Goal: Information Seeking & Learning: Find contact information

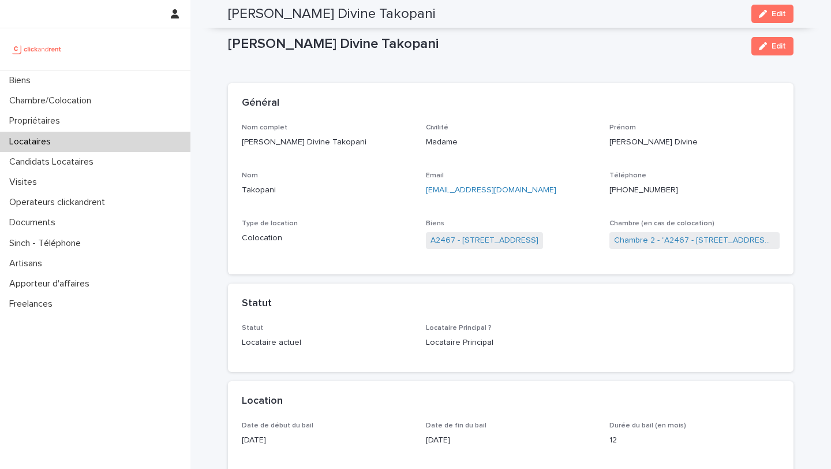
scroll to position [473, 0]
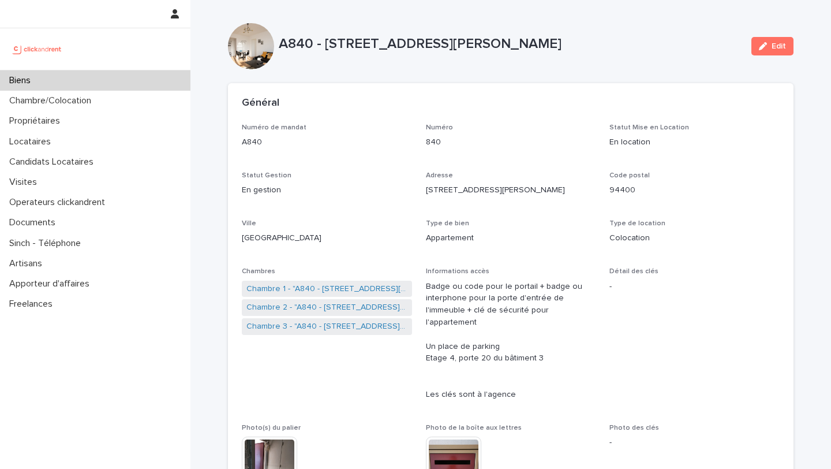
click at [72, 78] on div "Biens" at bounding box center [95, 80] width 190 height 20
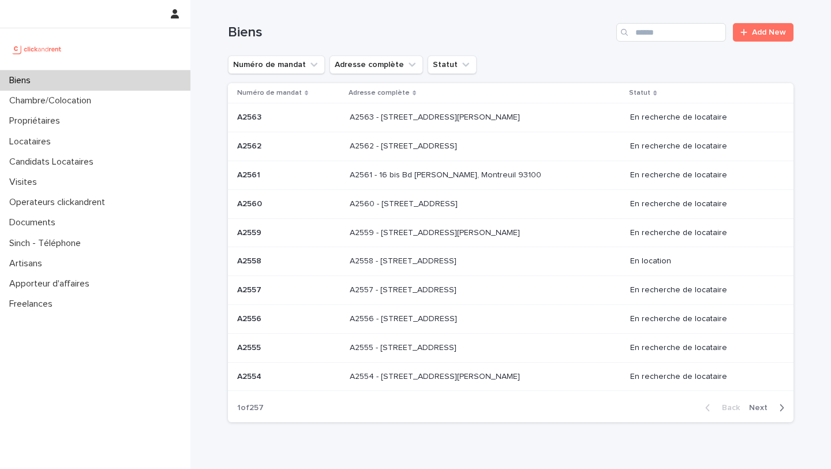
click at [642, 21] on div "Biens Add New" at bounding box center [511, 27] width 566 height 55
click at [644, 31] on input "Search" at bounding box center [671, 32] width 110 height 18
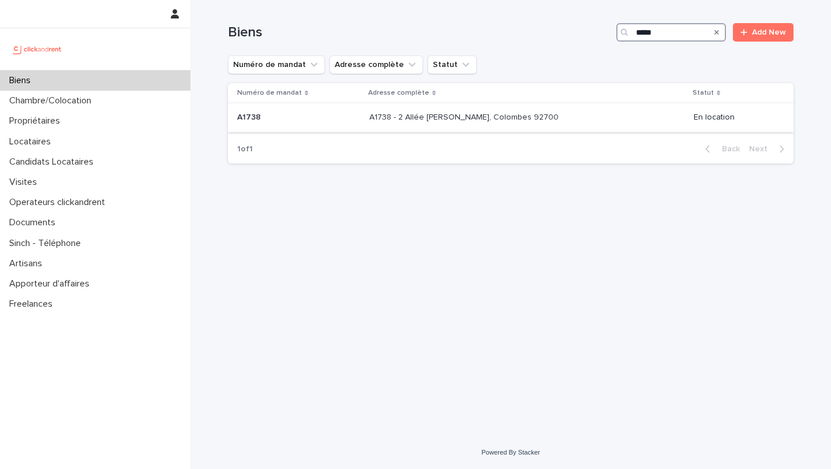
type input "*****"
click at [307, 128] on td "A1738 A1738" at bounding box center [296, 117] width 137 height 29
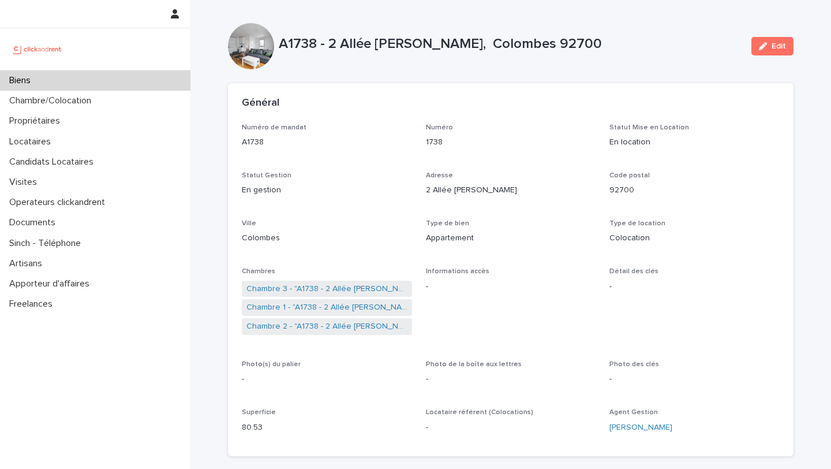
drag, startPoint x: 597, startPoint y: 40, endPoint x: 330, endPoint y: 43, distance: 266.7
click at [330, 43] on p "A1738 - 2 Allée [PERSON_NAME], Colombes 92700" at bounding box center [511, 44] width 464 height 17
copy p "[STREET_ADDRESS][PERSON_NAME]"
click at [28, 83] on p "Biens" at bounding box center [22, 80] width 35 height 11
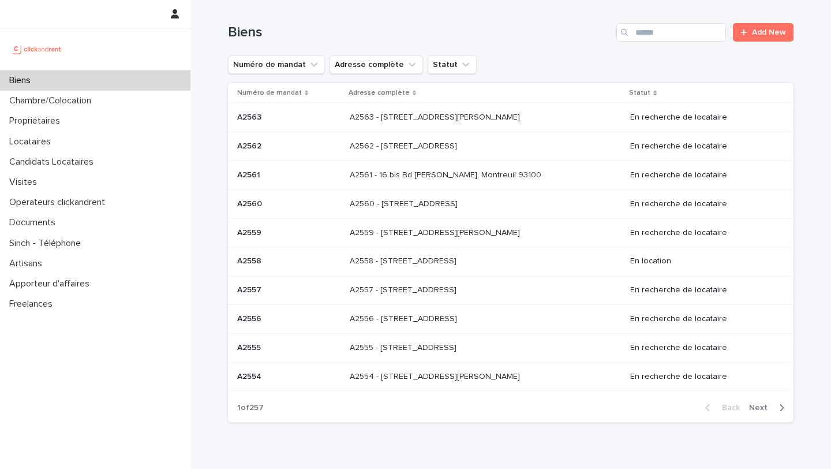
click at [629, 31] on div "Search" at bounding box center [625, 32] width 18 height 18
click at [646, 32] on input "Search" at bounding box center [671, 32] width 110 height 18
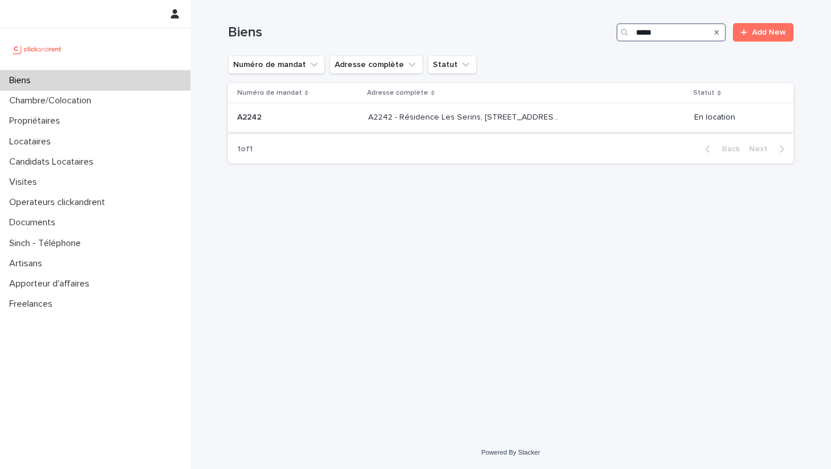
type input "*****"
click at [261, 115] on p "A2242" at bounding box center [250, 116] width 27 height 12
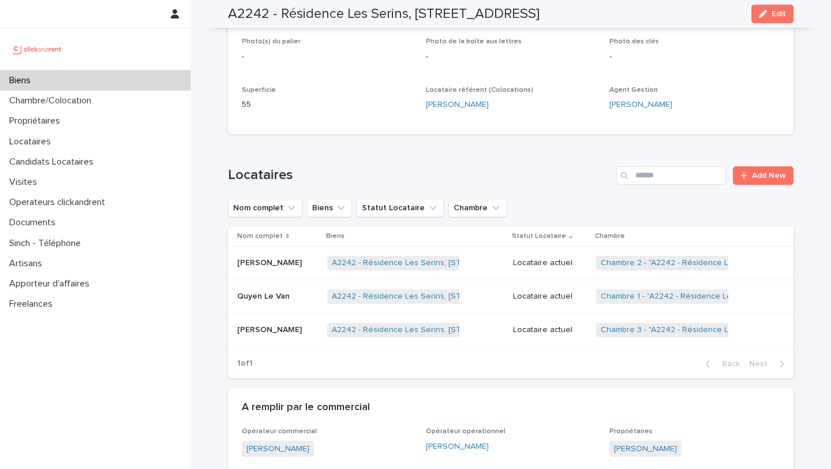
scroll to position [649, 0]
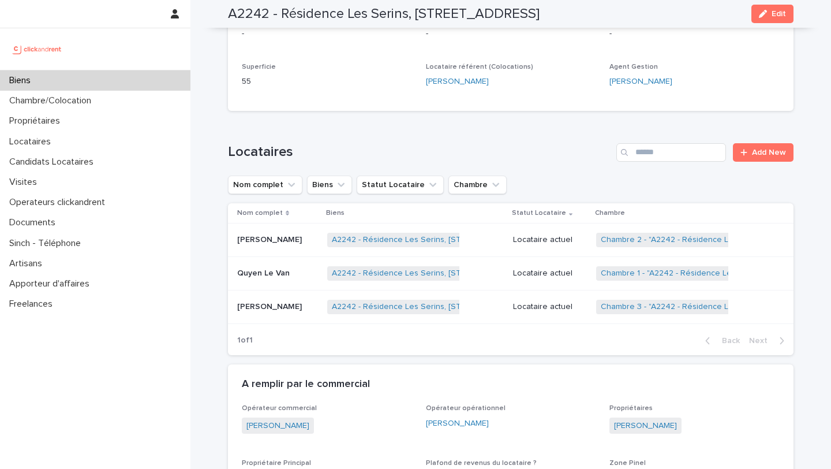
click at [257, 257] on td "Quyen Le Van Quyen Le Van" at bounding box center [275, 273] width 95 height 33
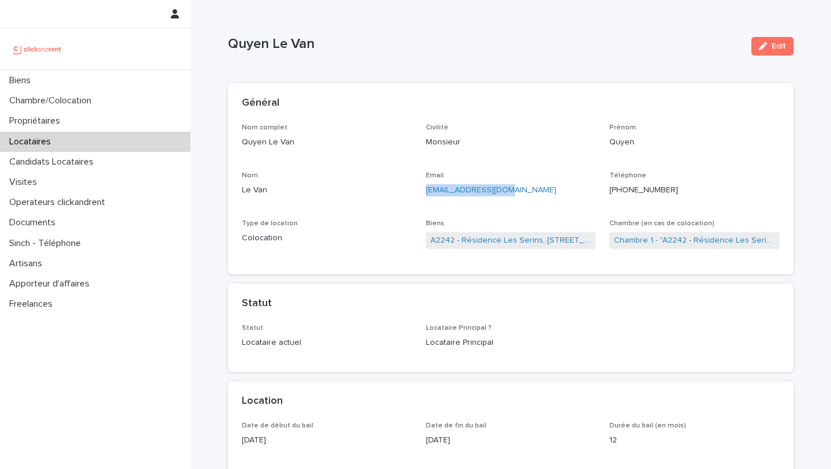
drag, startPoint x: 509, startPoint y: 189, endPoint x: 421, endPoint y: 195, distance: 88.0
click at [421, 195] on div "Nom complet Quyen Le Van Civilité Monsieur [PERSON_NAME] Nom Le Van Email [EMAI…" at bounding box center [511, 192] width 538 height 137
copy link "[EMAIL_ADDRESS][DOMAIN_NAME]"
click at [444, 241] on link "A2242 - Résidence Les Serins, [STREET_ADDRESS]" at bounding box center [511, 240] width 161 height 12
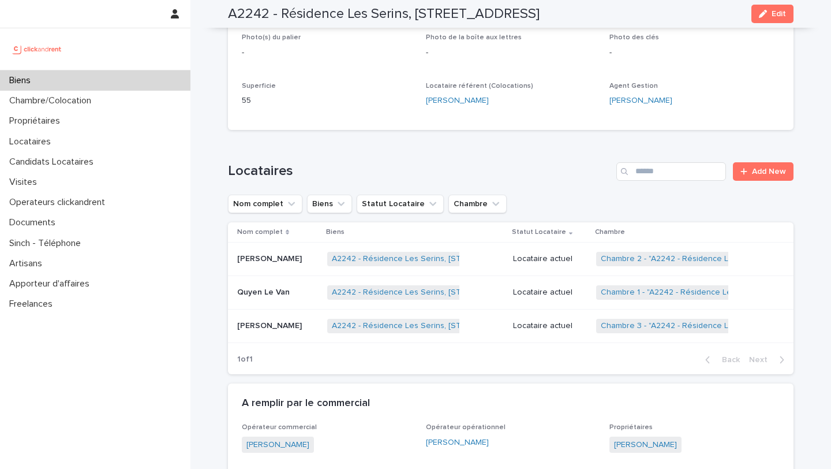
scroll to position [645, 0]
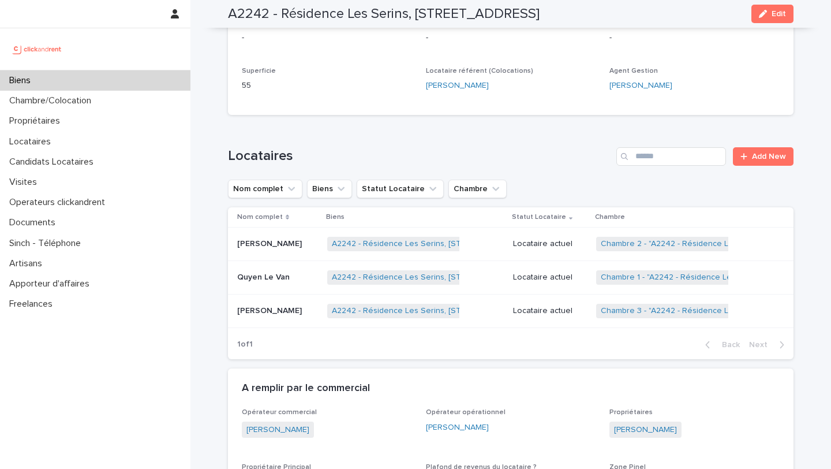
click at [274, 304] on p "[PERSON_NAME]" at bounding box center [270, 310] width 67 height 12
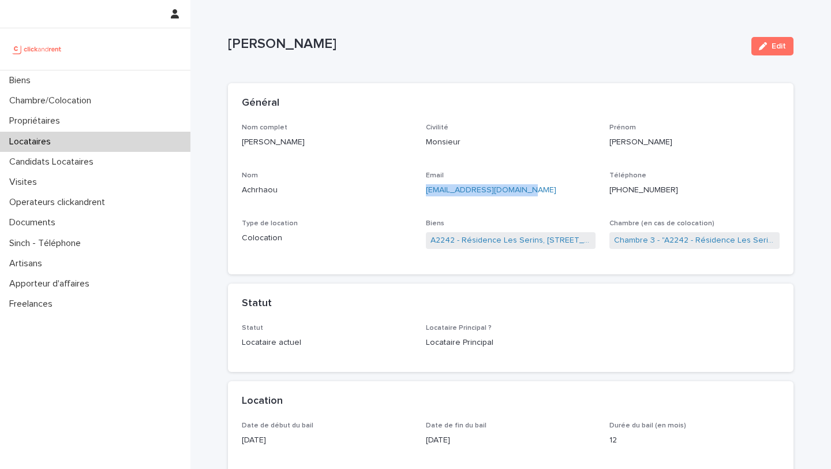
drag, startPoint x: 533, startPoint y: 192, endPoint x: 423, endPoint y: 192, distance: 109.7
click at [423, 192] on div "Nom complet [PERSON_NAME] Civilité Monsieur [PERSON_NAME] Email [EMAIL_ADDRESS]…" at bounding box center [511, 192] width 538 height 137
copy link "[EMAIL_ADDRESS][DOMAIN_NAME]"
click at [81, 83] on div "Biens" at bounding box center [95, 80] width 190 height 20
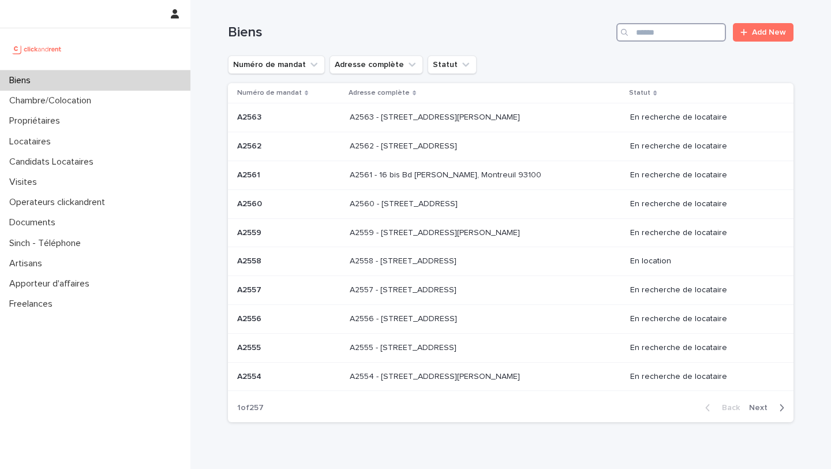
click at [698, 33] on input "Search" at bounding box center [671, 32] width 110 height 18
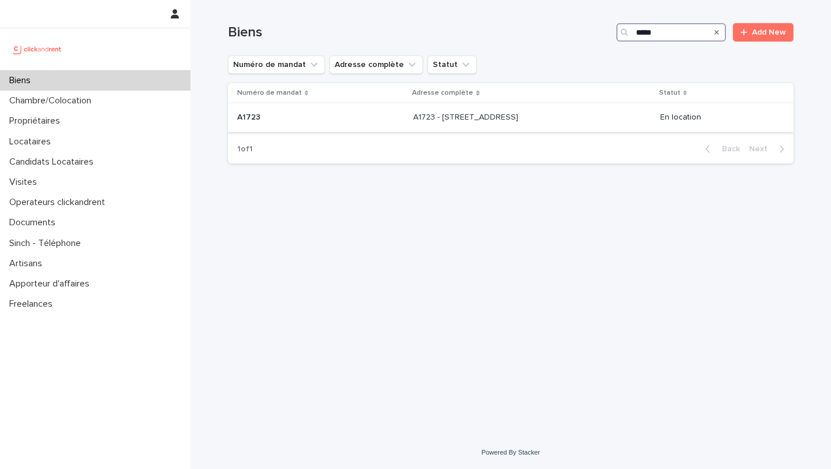
type input "*****"
click at [432, 115] on p "A1723 - [STREET_ADDRESS]" at bounding box center [466, 116] width 107 height 12
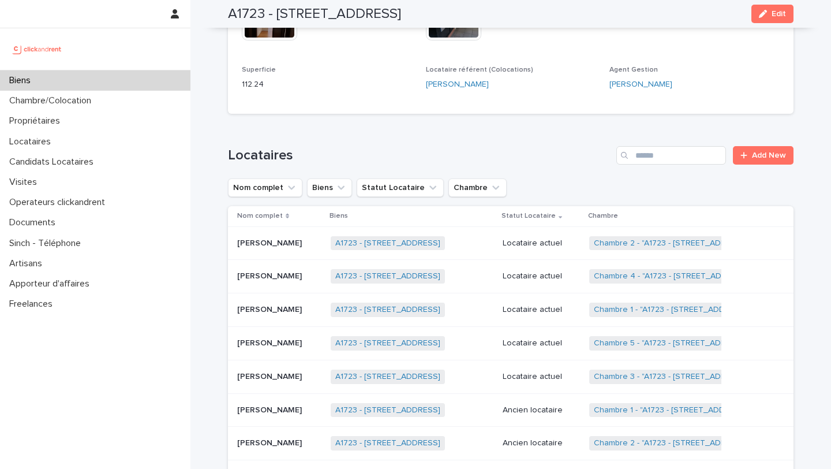
scroll to position [553, 0]
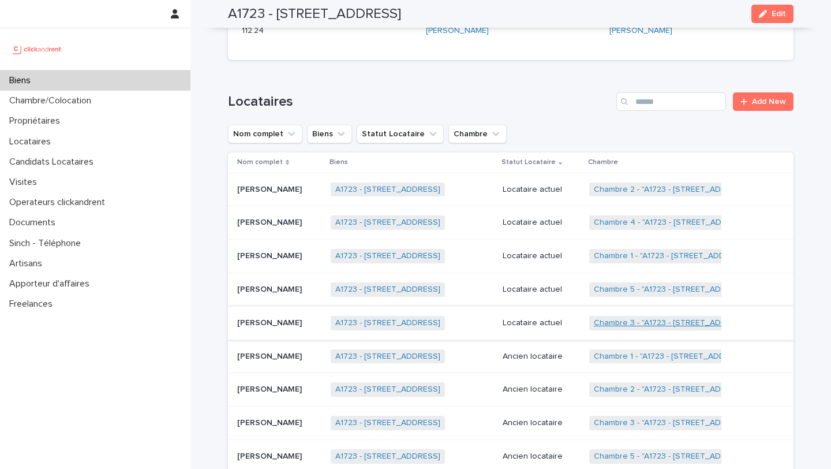
click at [626, 318] on link "Chambre 3 - "A1723 - [STREET_ADDRESS][PERSON_NAME]"" at bounding box center [704, 323] width 221 height 10
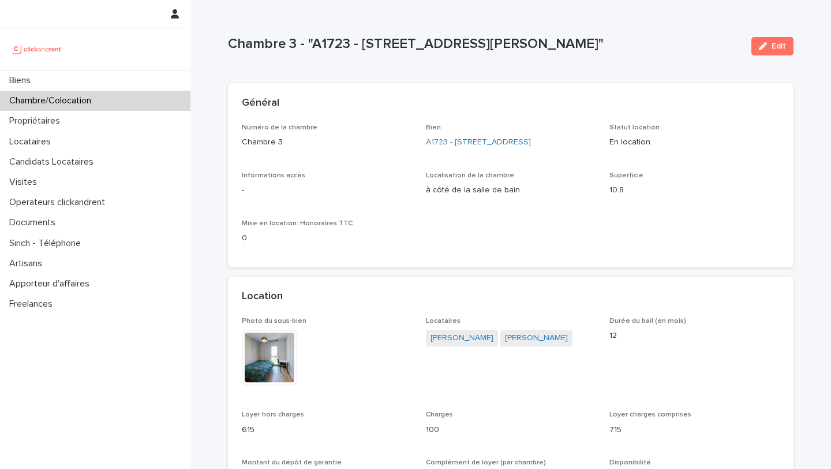
click at [275, 364] on img at bounding box center [269, 357] width 55 height 55
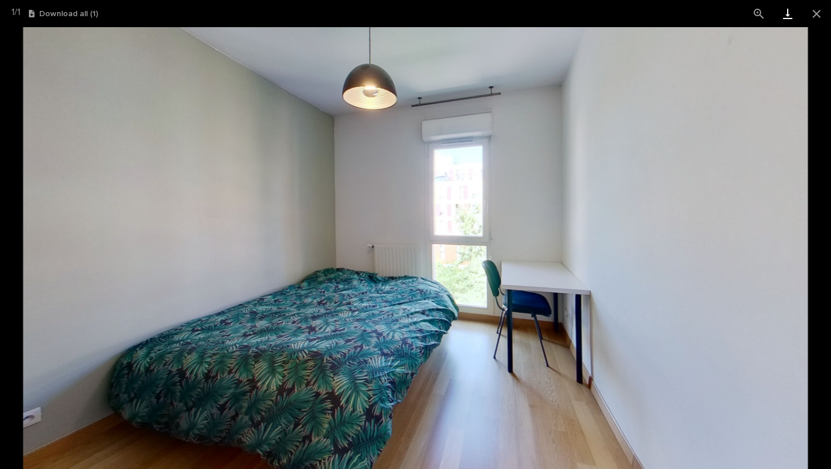
click at [788, 13] on link "Download" at bounding box center [787, 13] width 29 height 27
click at [813, 13] on button "Close gallery" at bounding box center [816, 13] width 29 height 27
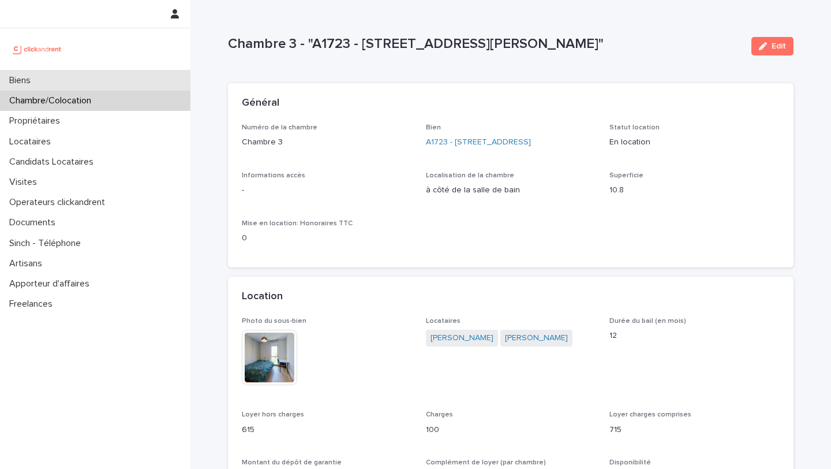
click at [57, 79] on div "Biens" at bounding box center [95, 80] width 190 height 20
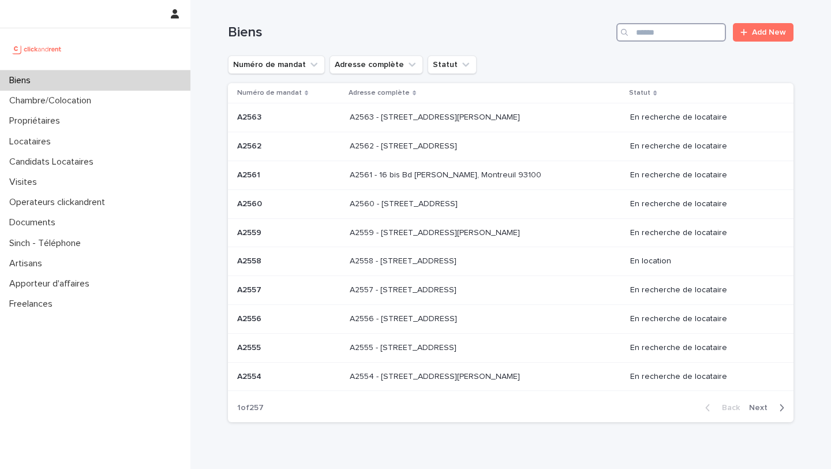
click at [678, 35] on input "Search" at bounding box center [671, 32] width 110 height 18
type input "*****"
click at [678, 20] on div "Biens ***** Add New" at bounding box center [511, 27] width 566 height 55
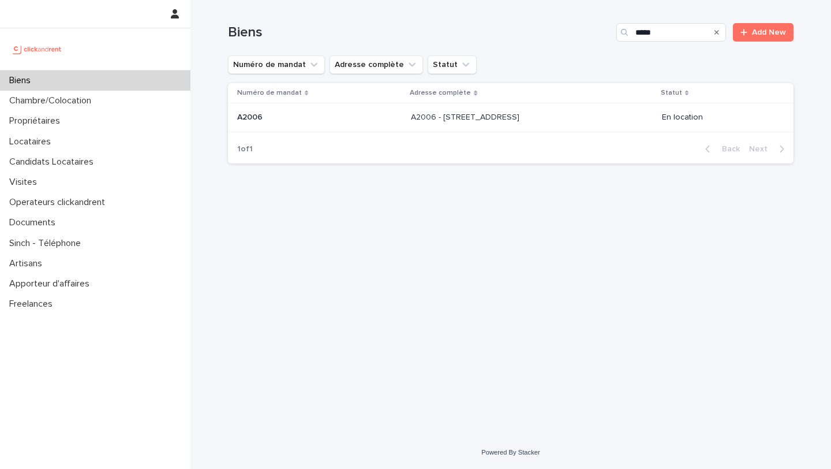
click at [249, 121] on p "A2006" at bounding box center [251, 116] width 28 height 12
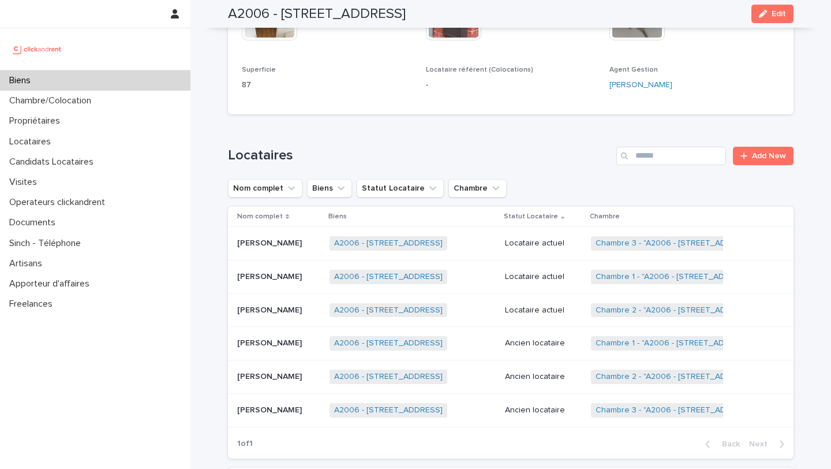
scroll to position [402, 0]
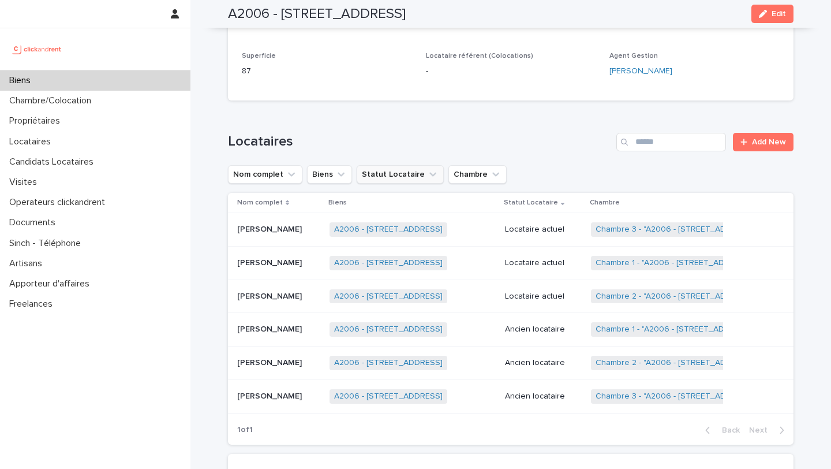
click at [390, 171] on button "Statut Locataire" at bounding box center [400, 174] width 87 height 18
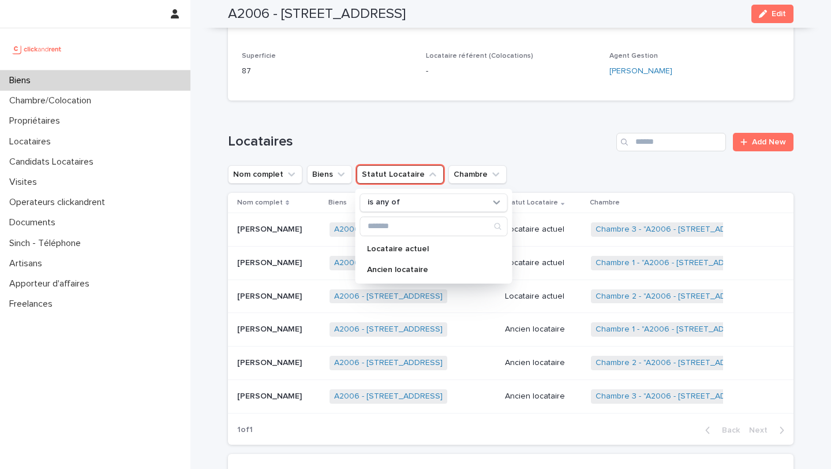
click at [397, 237] on div "Locataire actuel Ancien locataire" at bounding box center [434, 247] width 148 height 62
click at [397, 245] on p "Locataire actuel" at bounding box center [428, 249] width 122 height 8
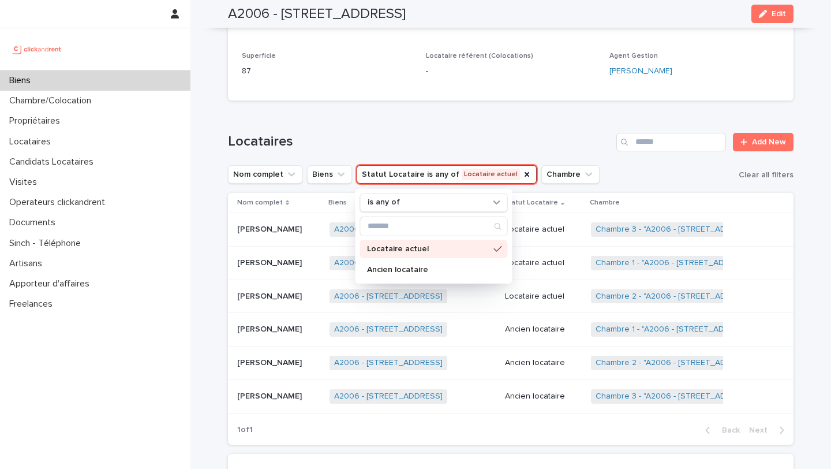
click at [382, 115] on div "Loading... Saving… Locataires Add New Nom complet Biens Statut Locataire is any…" at bounding box center [511, 282] width 566 height 344
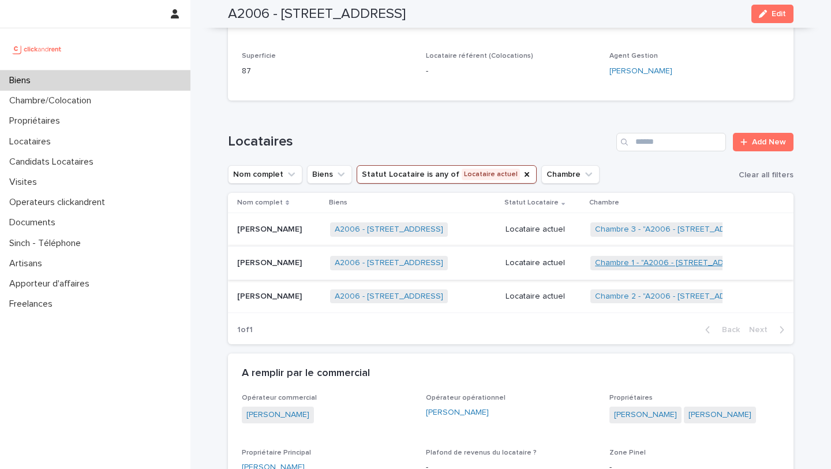
click at [621, 266] on link "Chambre 1 - "A2006 - [STREET_ADDRESS] "" at bounding box center [676, 263] width 162 height 10
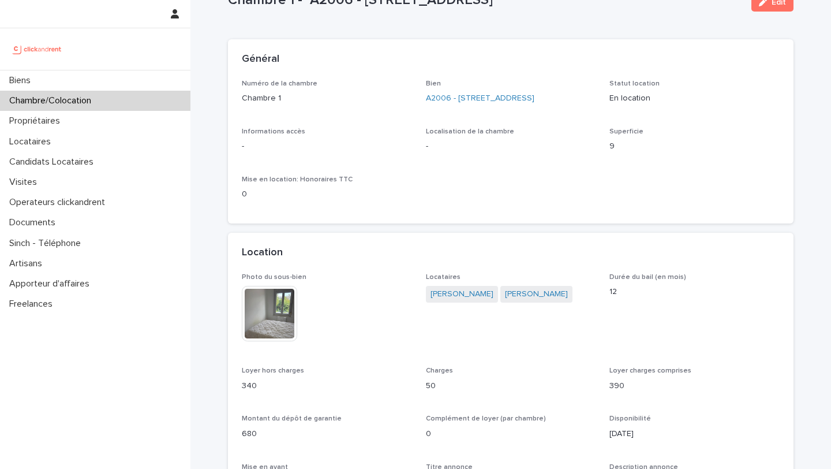
scroll to position [57, 0]
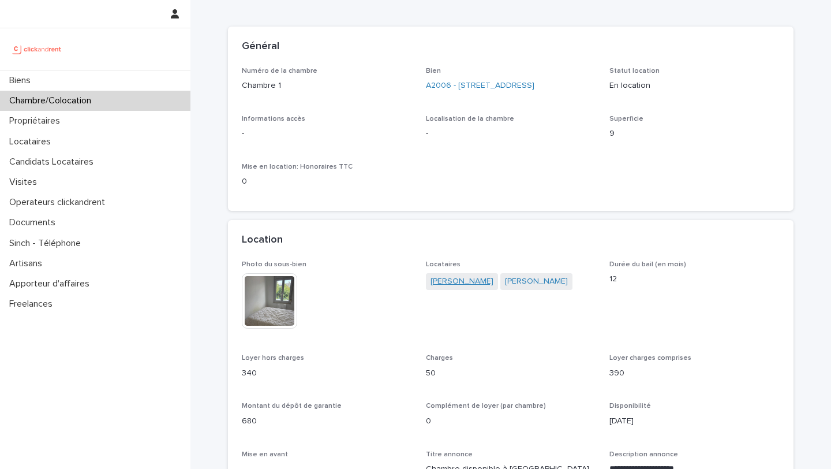
click at [466, 287] on link "[PERSON_NAME]" at bounding box center [462, 281] width 63 height 12
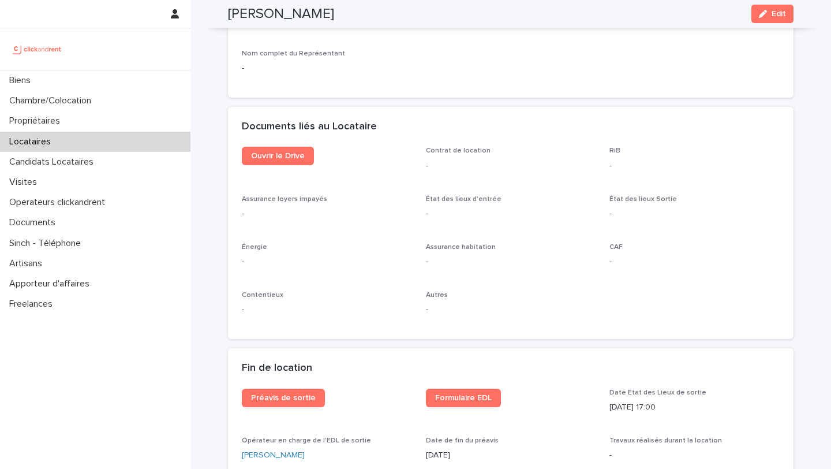
scroll to position [1183, 0]
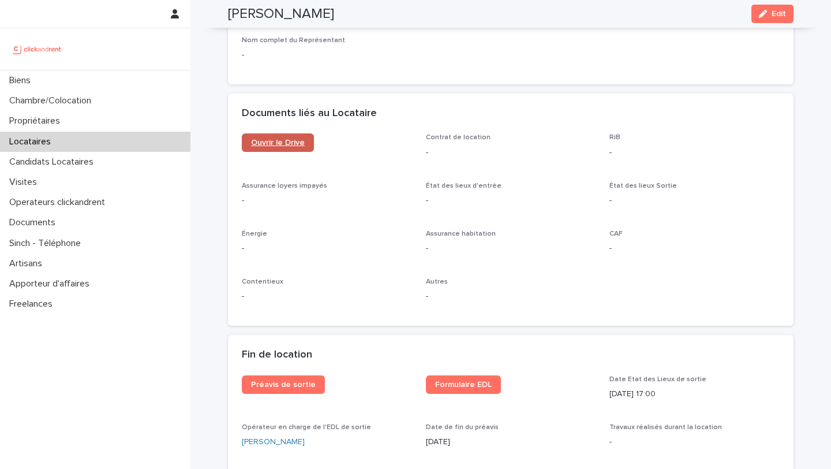
click at [296, 143] on span "Ouvrir le Drive" at bounding box center [278, 143] width 54 height 8
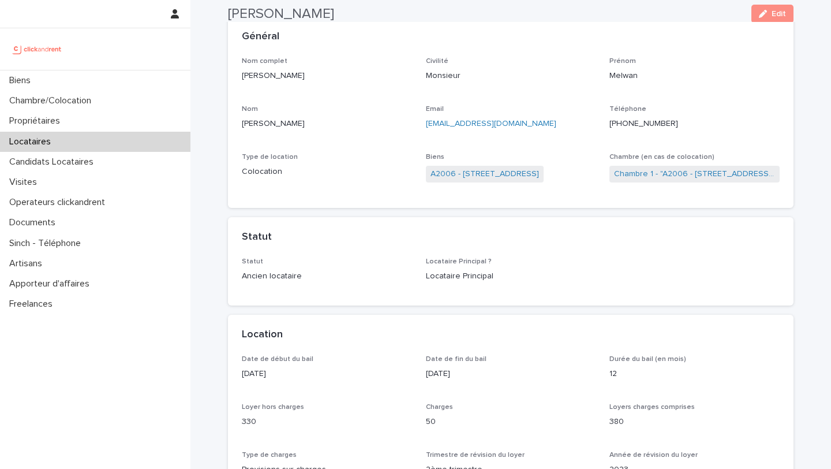
scroll to position [48, 0]
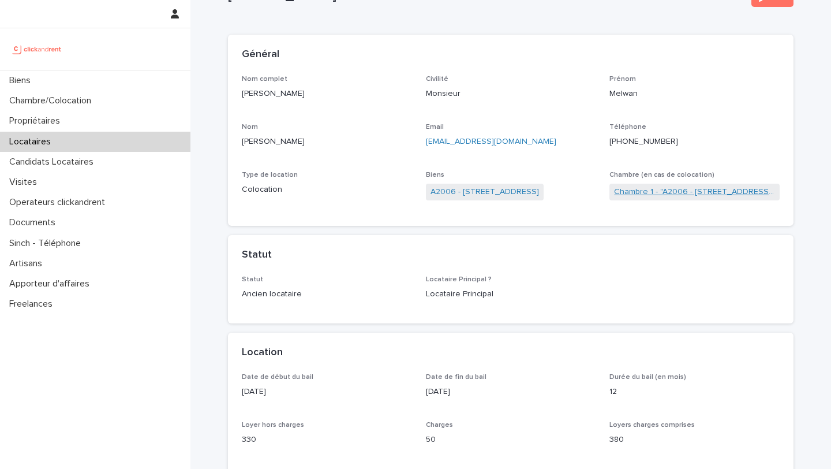
click at [662, 193] on link "Chambre 1 - "A2006 - [STREET_ADDRESS] "" at bounding box center [694, 192] width 161 height 12
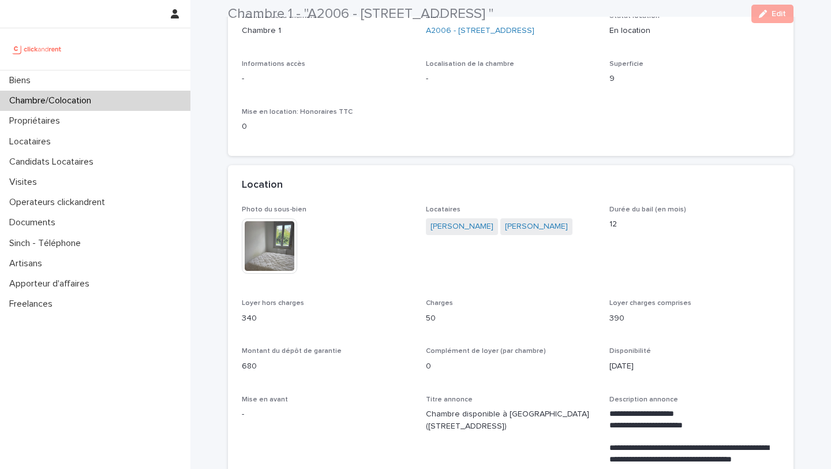
scroll to position [122, 0]
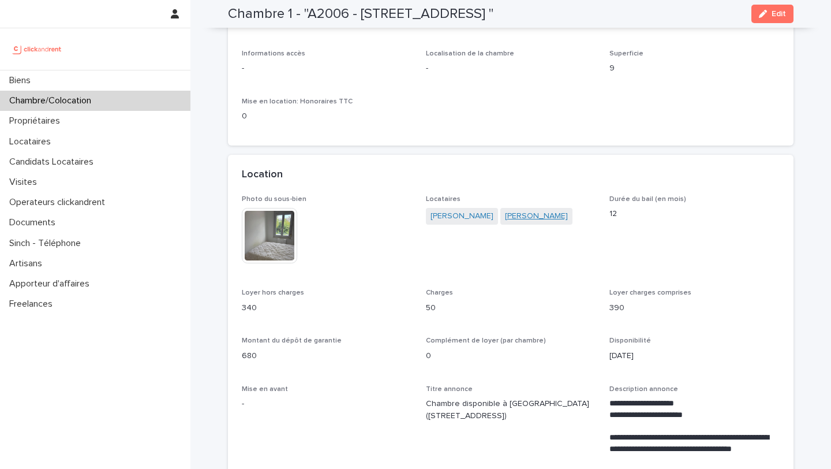
click at [515, 222] on link "[PERSON_NAME]" at bounding box center [536, 216] width 63 height 12
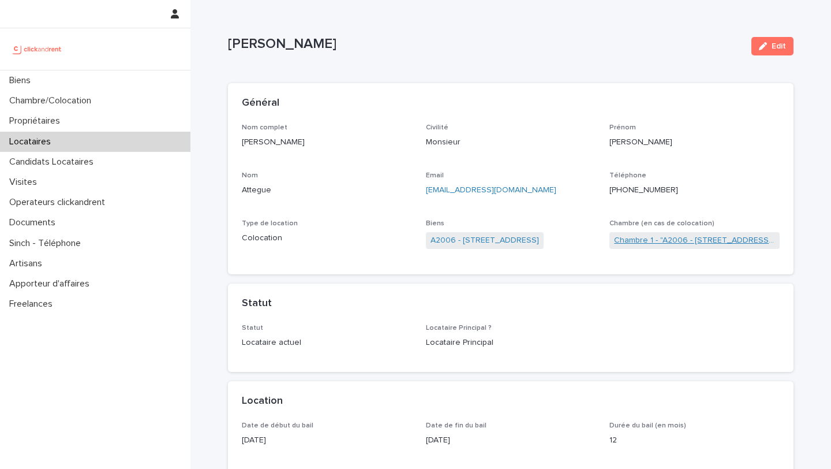
click at [670, 241] on link "Chambre 1 - "A2006 - [STREET_ADDRESS] "" at bounding box center [694, 240] width 161 height 12
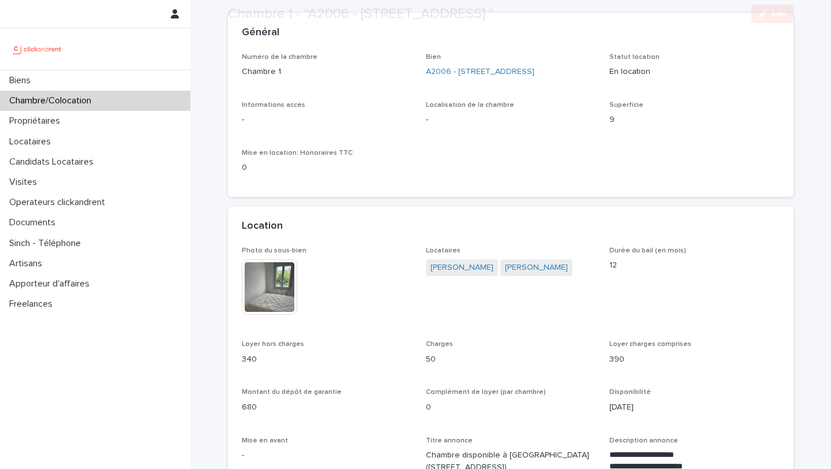
scroll to position [104, 0]
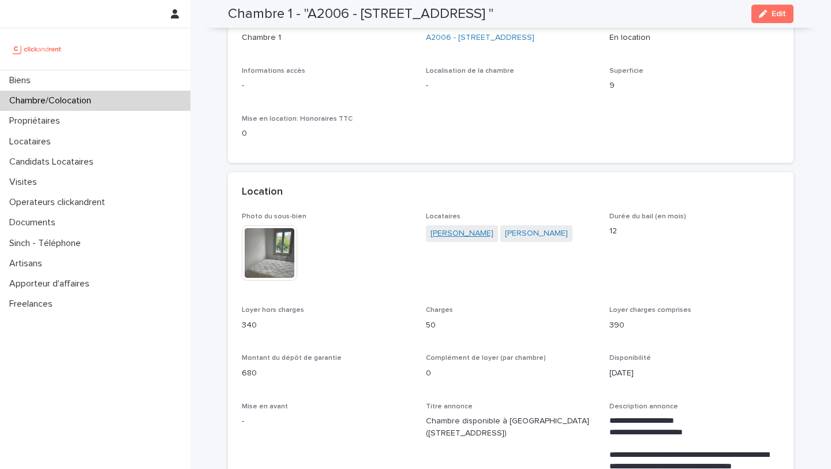
click at [463, 240] on link "[PERSON_NAME]" at bounding box center [462, 233] width 63 height 12
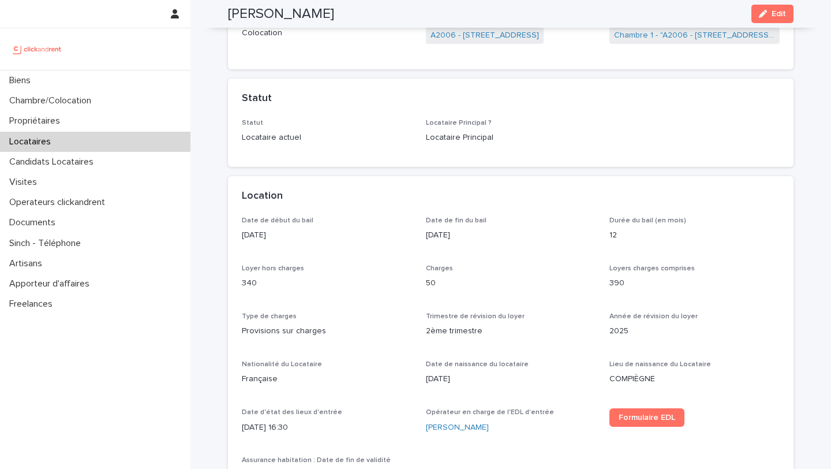
scroll to position [162, 0]
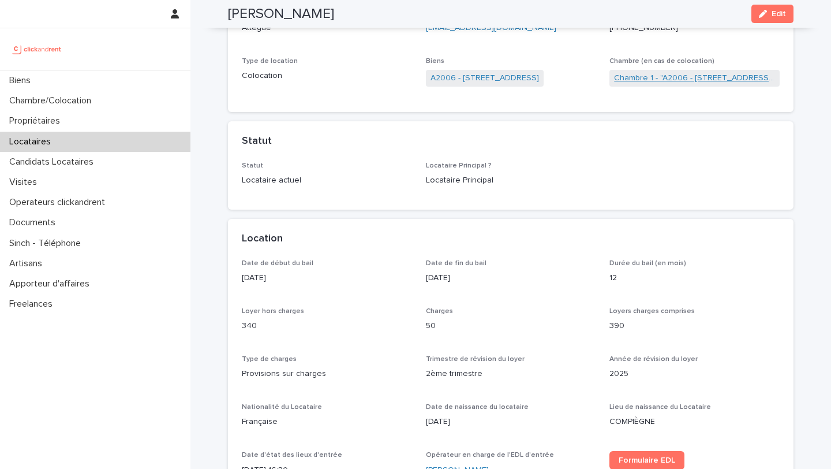
click at [633, 81] on link "Chambre 1 - "A2006 - [STREET_ADDRESS] "" at bounding box center [694, 78] width 161 height 12
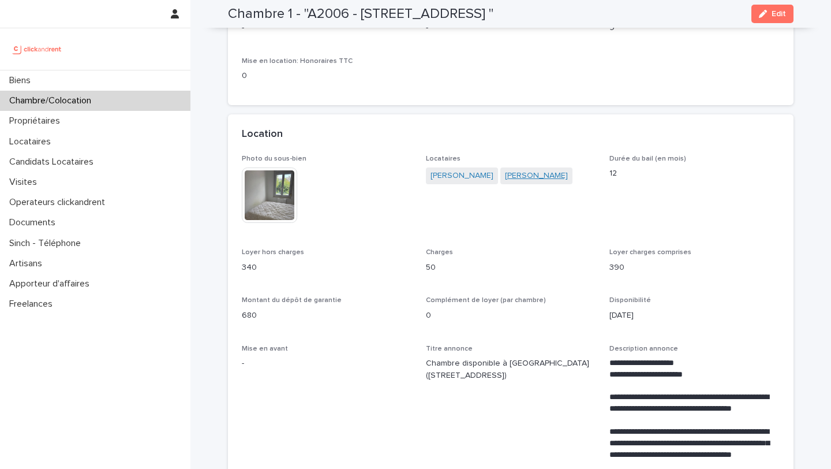
click at [524, 182] on link "[PERSON_NAME]" at bounding box center [536, 176] width 63 height 12
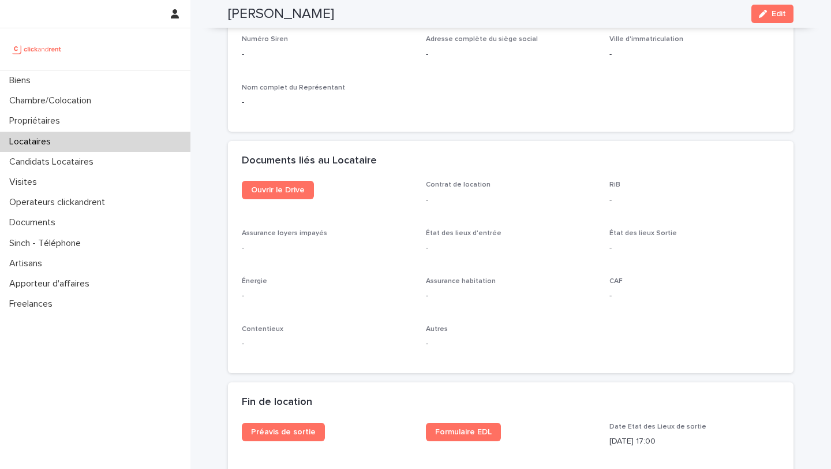
scroll to position [1178, 0]
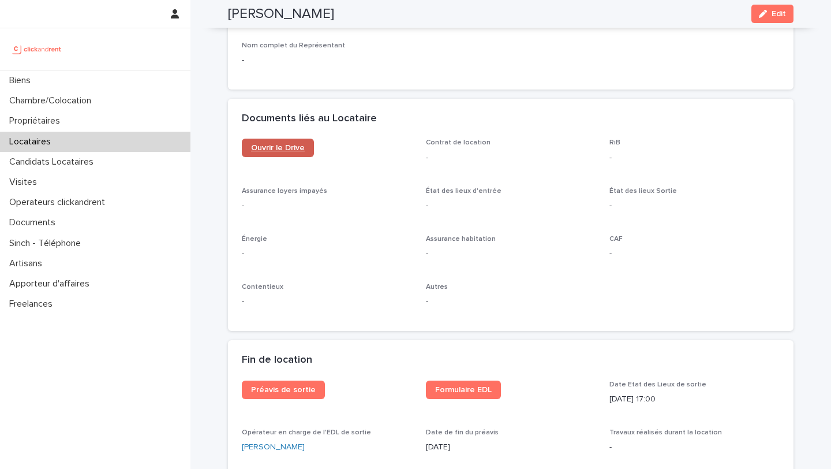
click at [288, 148] on span "Ouvrir le Drive" at bounding box center [278, 148] width 54 height 8
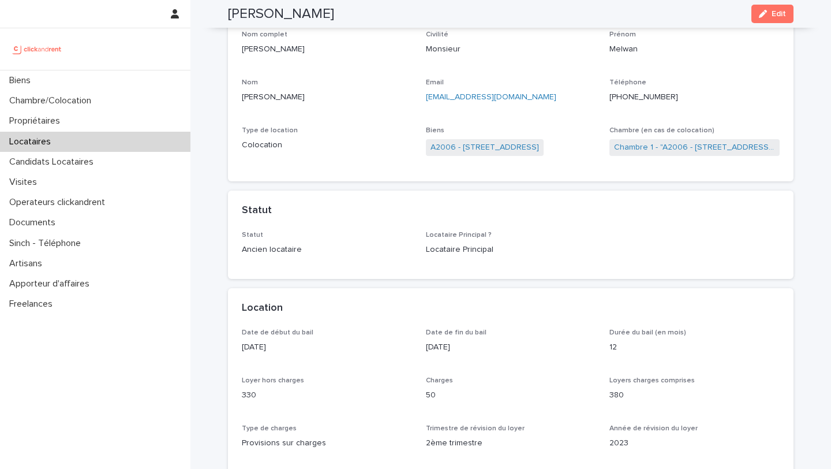
scroll to position [0, 0]
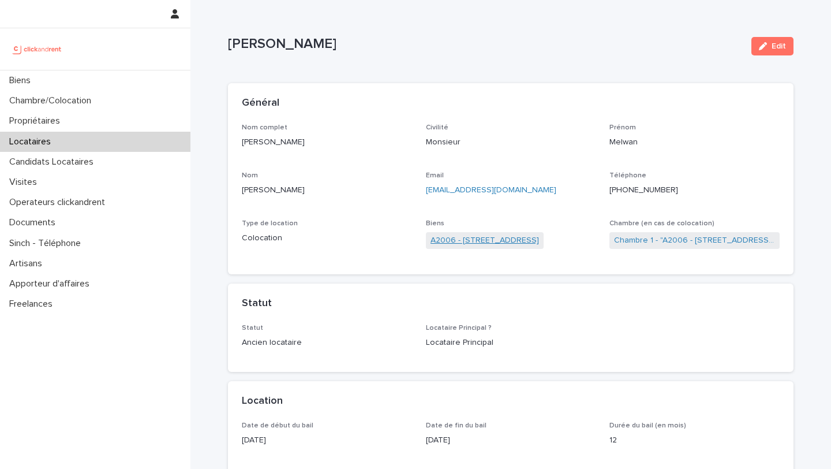
click at [503, 240] on link "A2006 - [STREET_ADDRESS]" at bounding box center [485, 240] width 109 height 12
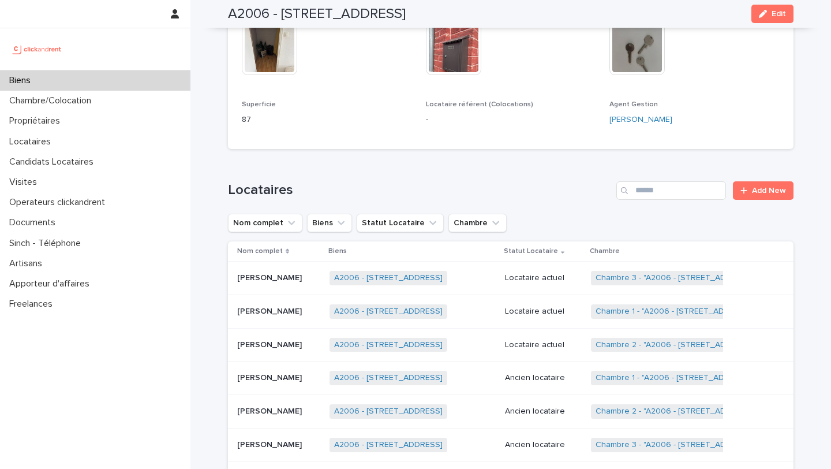
scroll to position [358, 0]
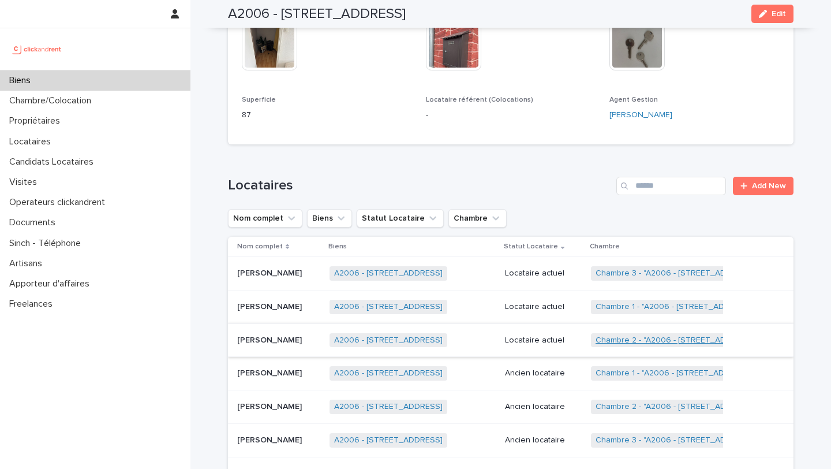
click at [631, 341] on link "Chambre 2 - "A2006 - [STREET_ADDRESS] "" at bounding box center [678, 340] width 164 height 10
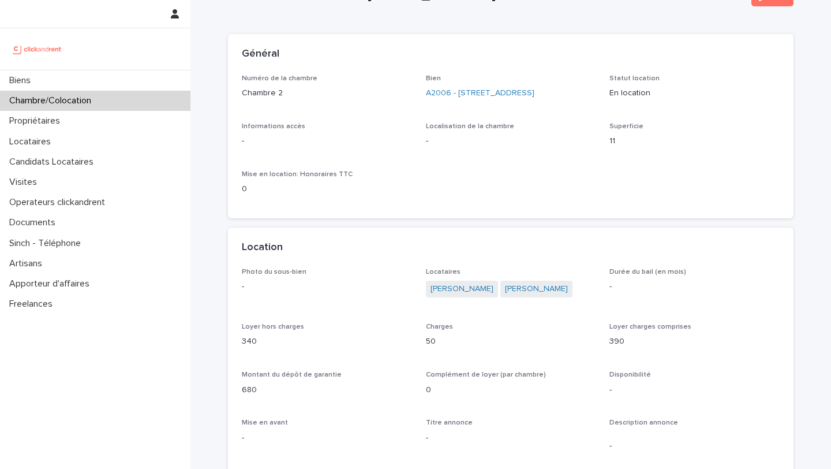
scroll to position [86, 0]
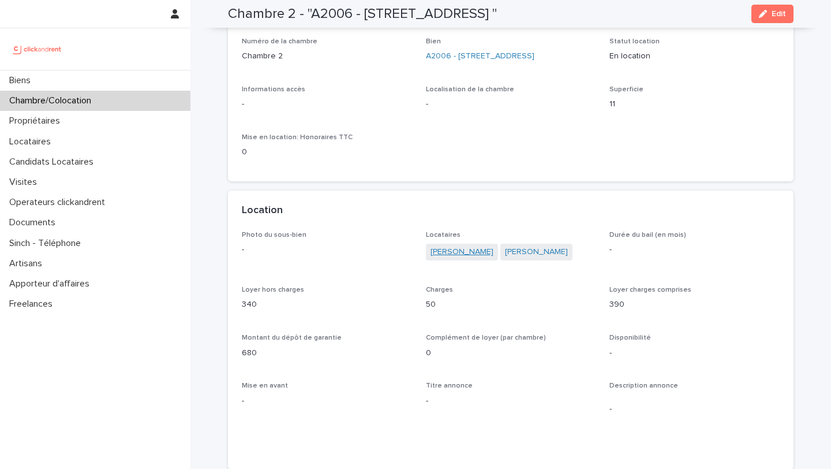
click at [471, 258] on link "[PERSON_NAME]" at bounding box center [462, 252] width 63 height 12
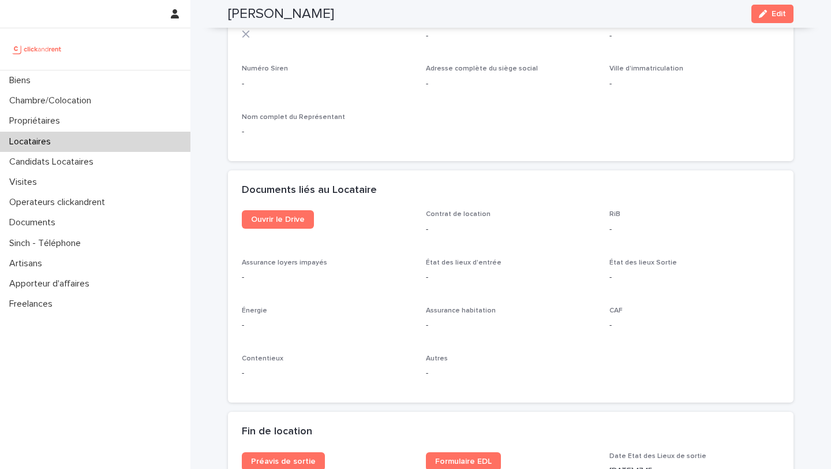
scroll to position [1123, 0]
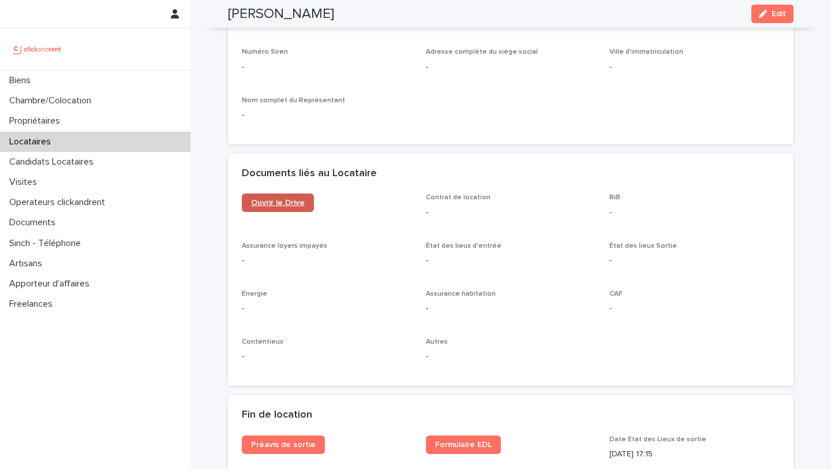
click at [293, 208] on link "Ouvrir le Drive" at bounding box center [278, 202] width 72 height 18
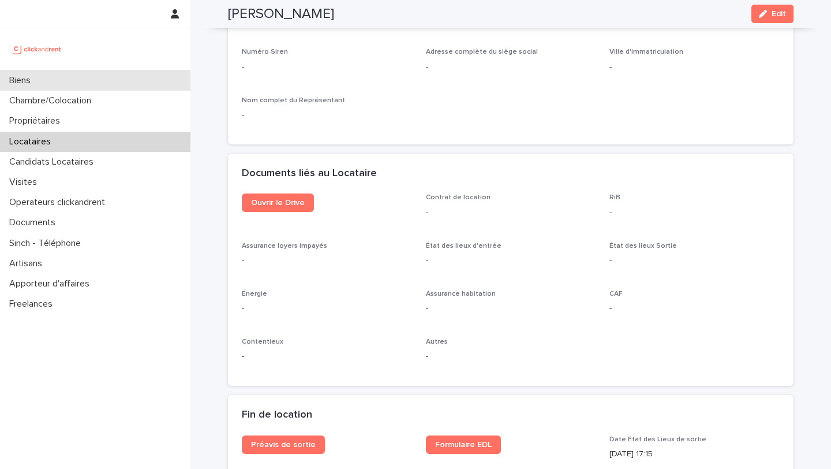
click at [51, 84] on div "Biens" at bounding box center [95, 80] width 190 height 20
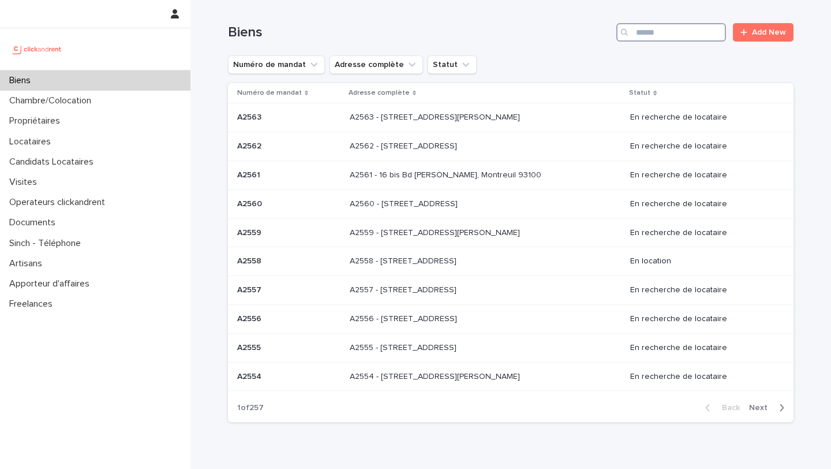
click at [687, 38] on input "Search" at bounding box center [671, 32] width 110 height 18
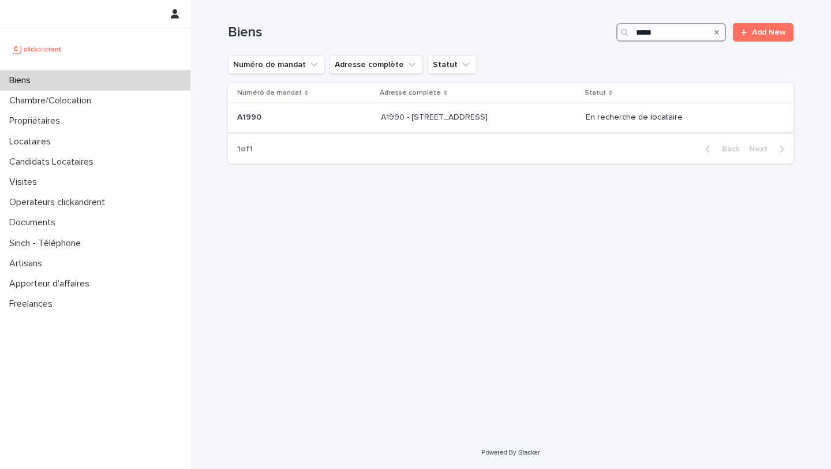
type input "*****"
click at [423, 120] on p "A1990 - [STREET_ADDRESS]" at bounding box center [435, 116] width 109 height 12
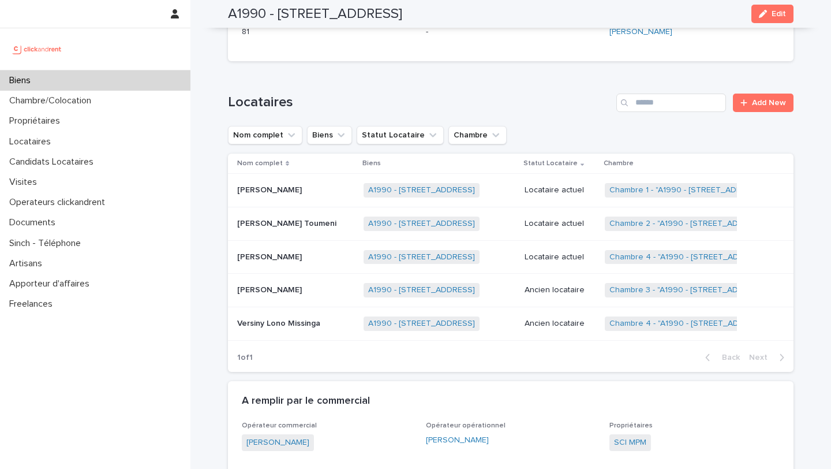
scroll to position [559, 0]
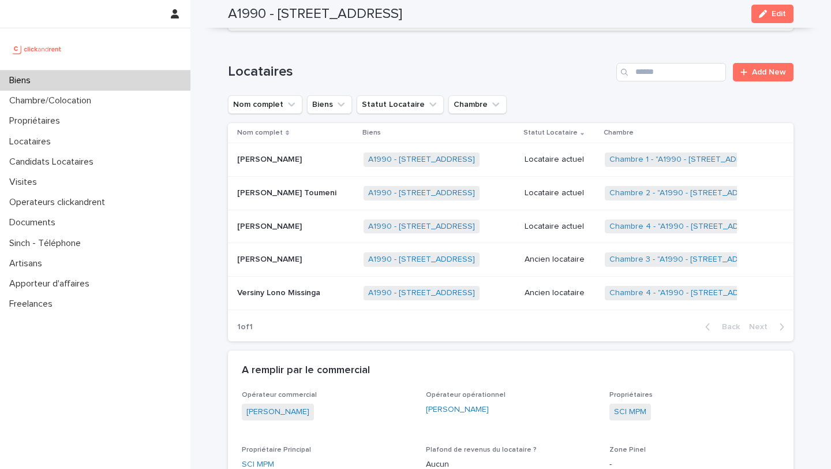
click at [248, 258] on p "[PERSON_NAME]" at bounding box center [270, 258] width 67 height 12
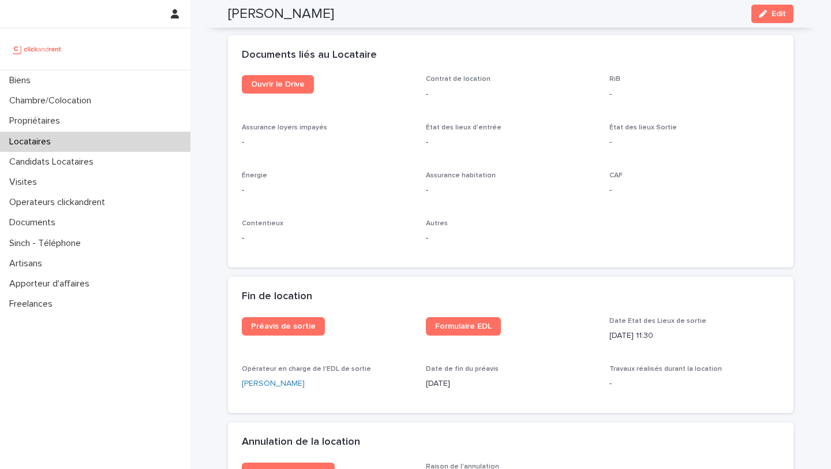
scroll to position [1253, 0]
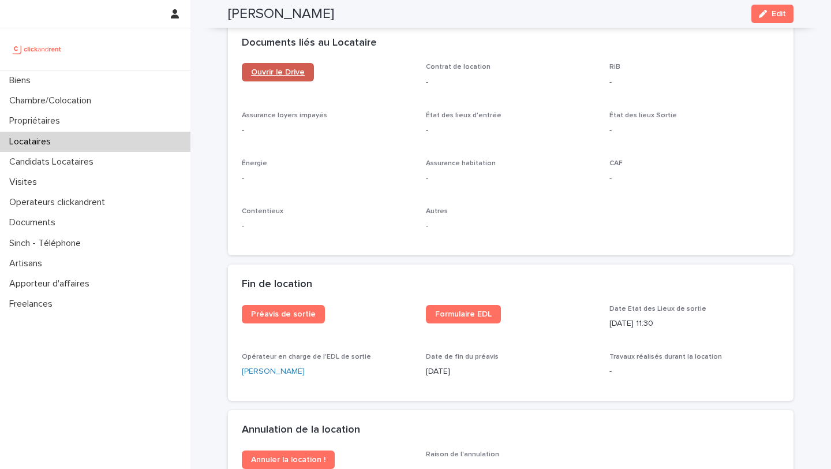
click at [271, 71] on span "Ouvrir le Drive" at bounding box center [278, 72] width 54 height 8
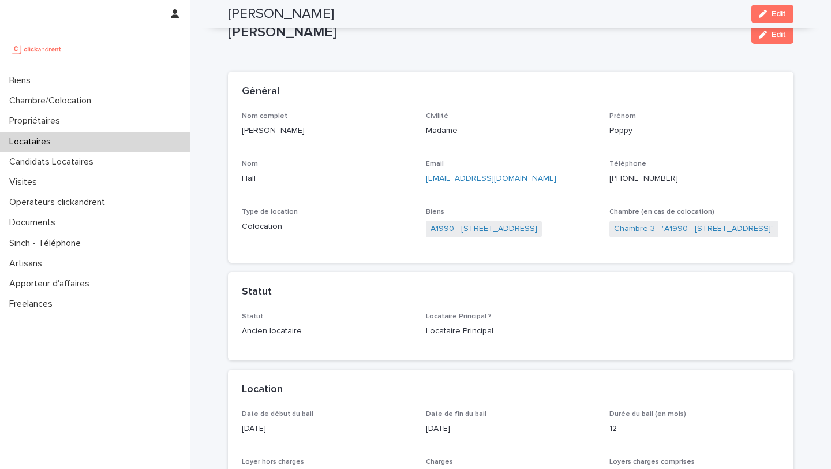
scroll to position [0, 0]
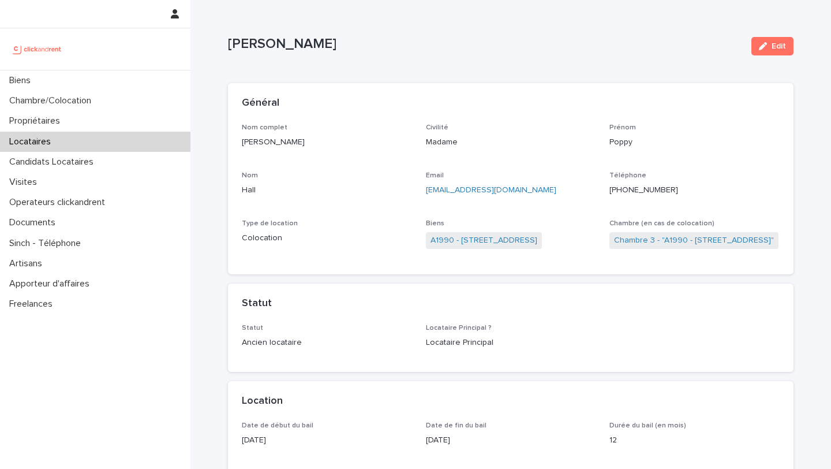
click at [619, 212] on div "Nom complet [PERSON_NAME] Civilité Madame Prénom [GEOGRAPHIC_DATA] Email [EMAIL…" at bounding box center [511, 192] width 538 height 137
click at [635, 238] on link "Chambre 3 - "A1990 - [STREET_ADDRESS]"" at bounding box center [694, 240] width 160 height 12
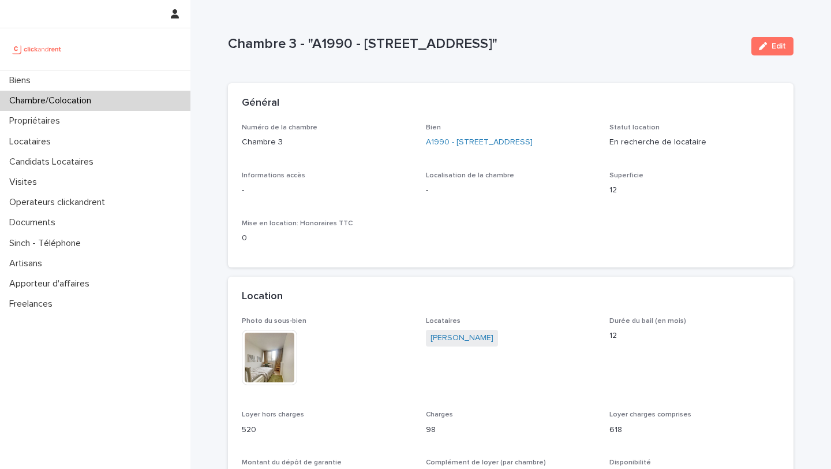
click at [274, 360] on img at bounding box center [269, 357] width 55 height 55
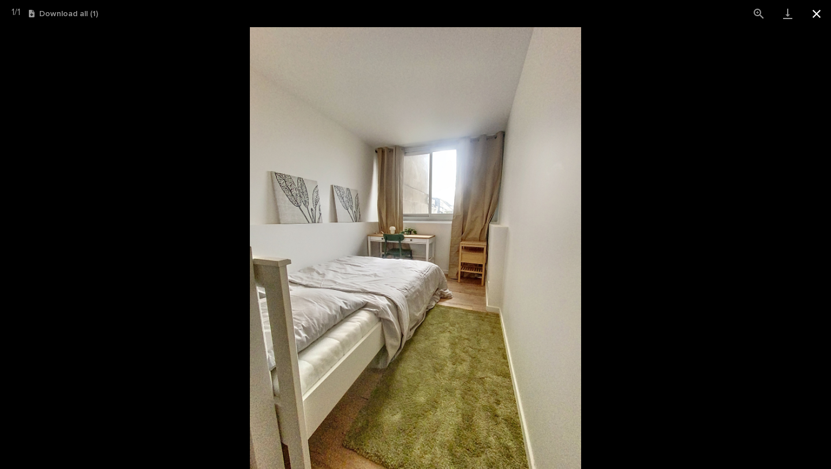
click at [816, 10] on button "Close gallery" at bounding box center [816, 13] width 29 height 27
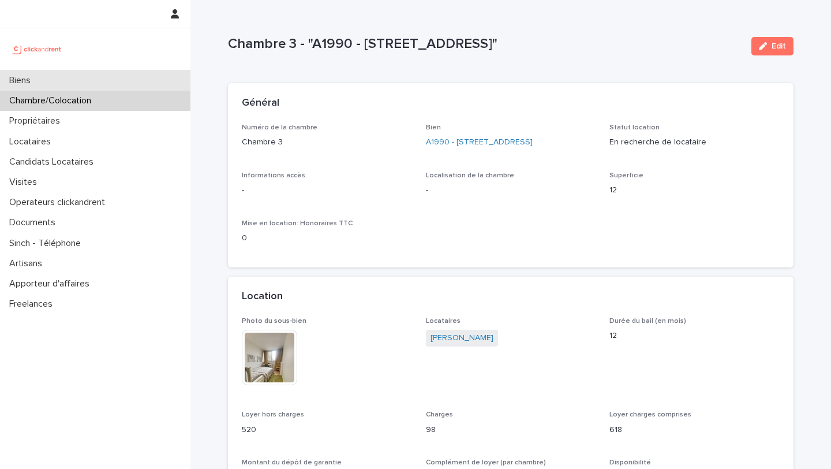
click at [100, 87] on div "Biens" at bounding box center [95, 80] width 190 height 20
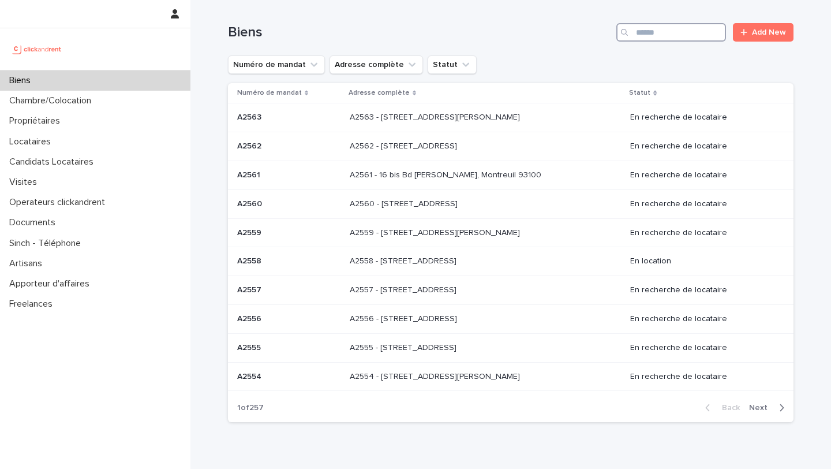
click at [662, 38] on input "Search" at bounding box center [671, 32] width 110 height 18
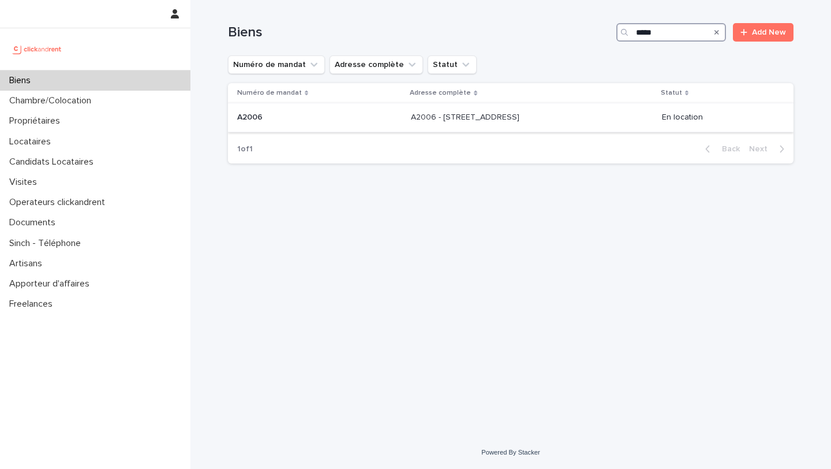
type input "*****"
click at [411, 111] on p "A2006 - [STREET_ADDRESS]" at bounding box center [466, 116] width 111 height 12
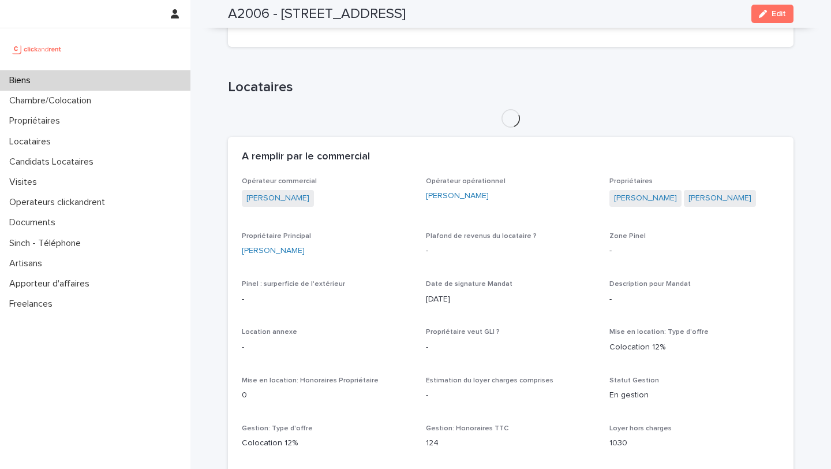
scroll to position [457, 0]
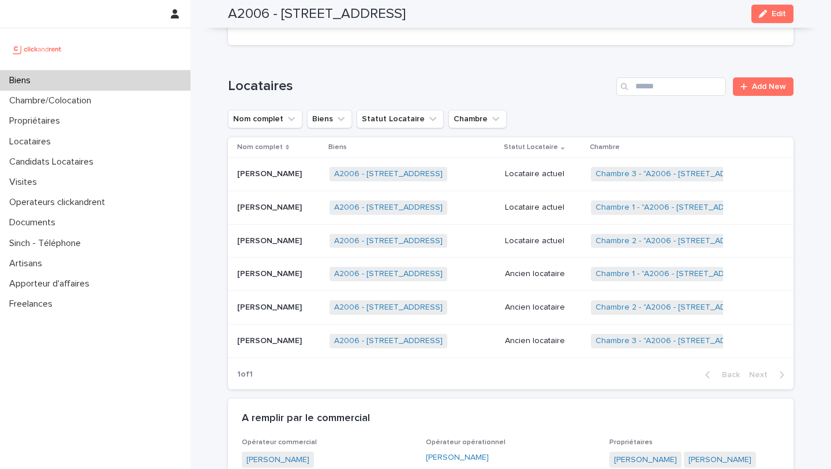
click at [283, 205] on p "[PERSON_NAME]" at bounding box center [270, 206] width 67 height 12
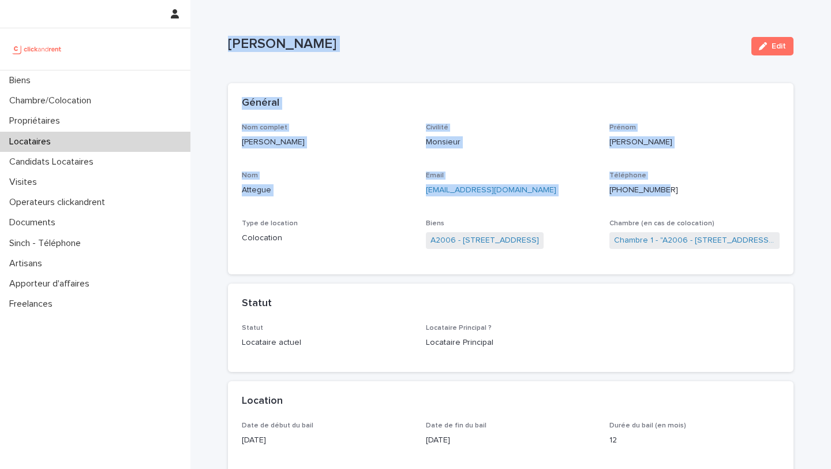
drag, startPoint x: 681, startPoint y: 189, endPoint x: 220, endPoint y: 43, distance: 483.9
copy div "[PERSON_NAME] Edit Sorry, there was an error saving your record. Please try aga…"
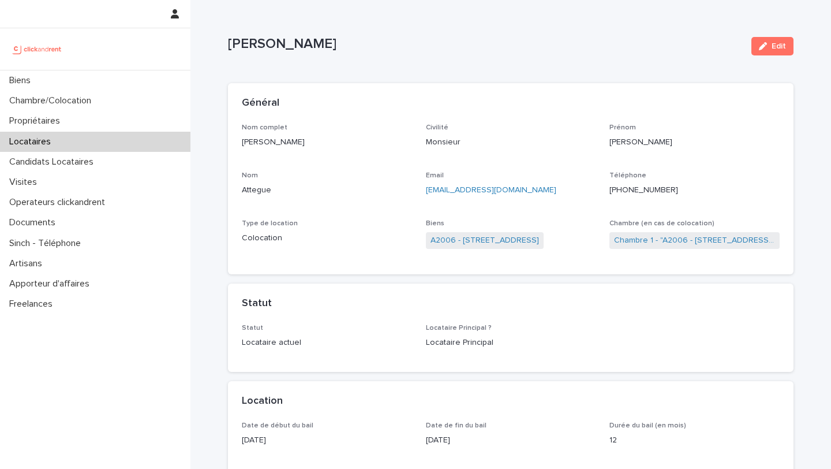
click at [350, 151] on div "Nom complet [PERSON_NAME]" at bounding box center [327, 141] width 170 height 34
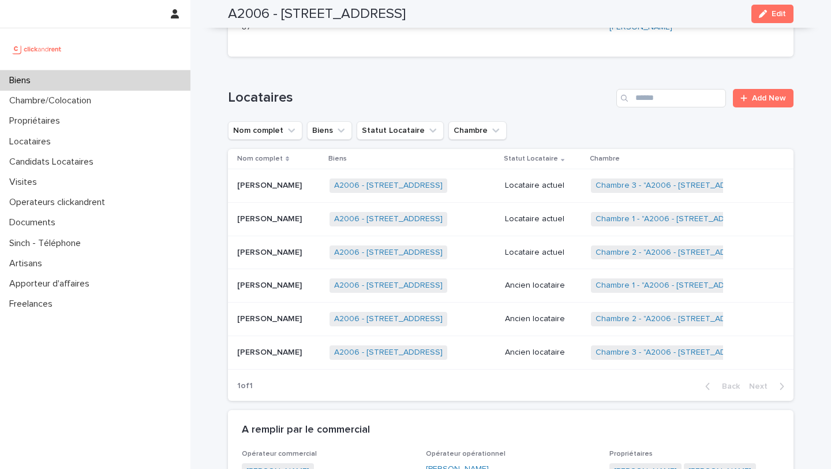
scroll to position [475, 0]
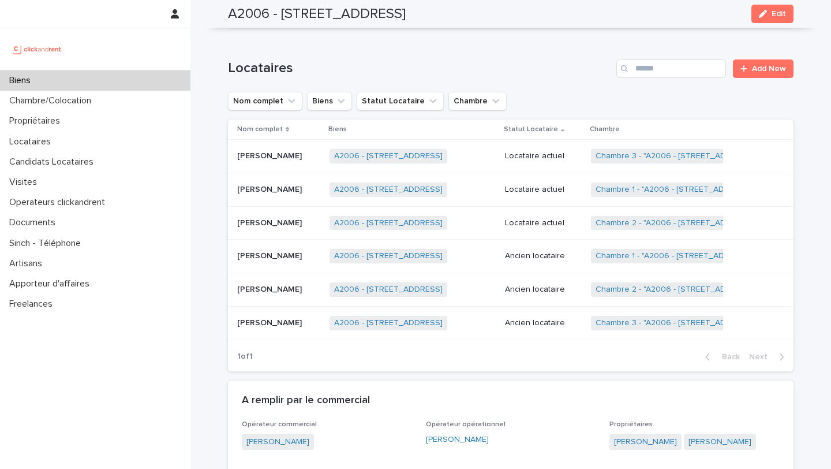
click at [288, 221] on p "[PERSON_NAME]" at bounding box center [270, 222] width 67 height 12
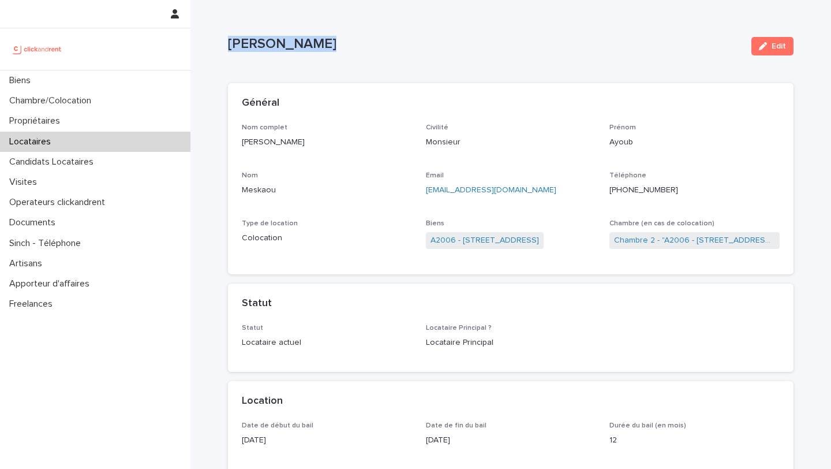
drag, startPoint x: 331, startPoint y: 44, endPoint x: 229, endPoint y: 44, distance: 102.2
click at [229, 44] on p "[PERSON_NAME]" at bounding box center [485, 44] width 514 height 17
copy p "[PERSON_NAME]"
drag, startPoint x: 678, startPoint y: 193, endPoint x: 633, endPoint y: 190, distance: 45.1
click at [633, 190] on p "[PHONE_NUMBER]" at bounding box center [695, 190] width 170 height 12
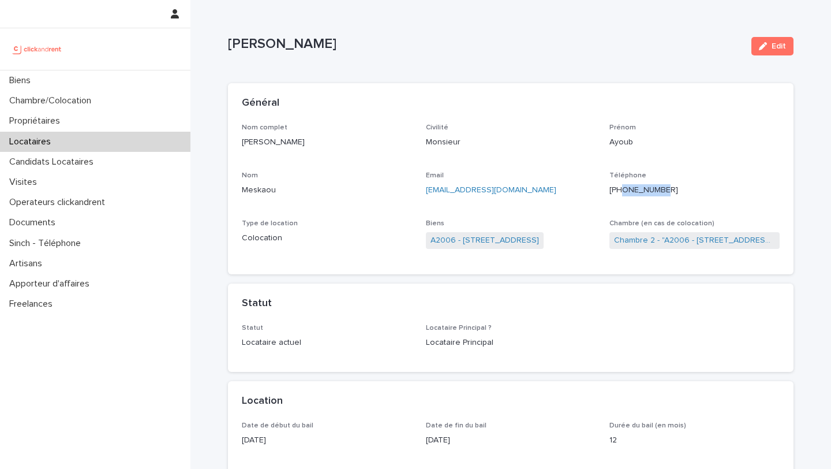
copy ringoverc2c-number-84e06f14122c "668334682"
